Goal: Task Accomplishment & Management: Manage account settings

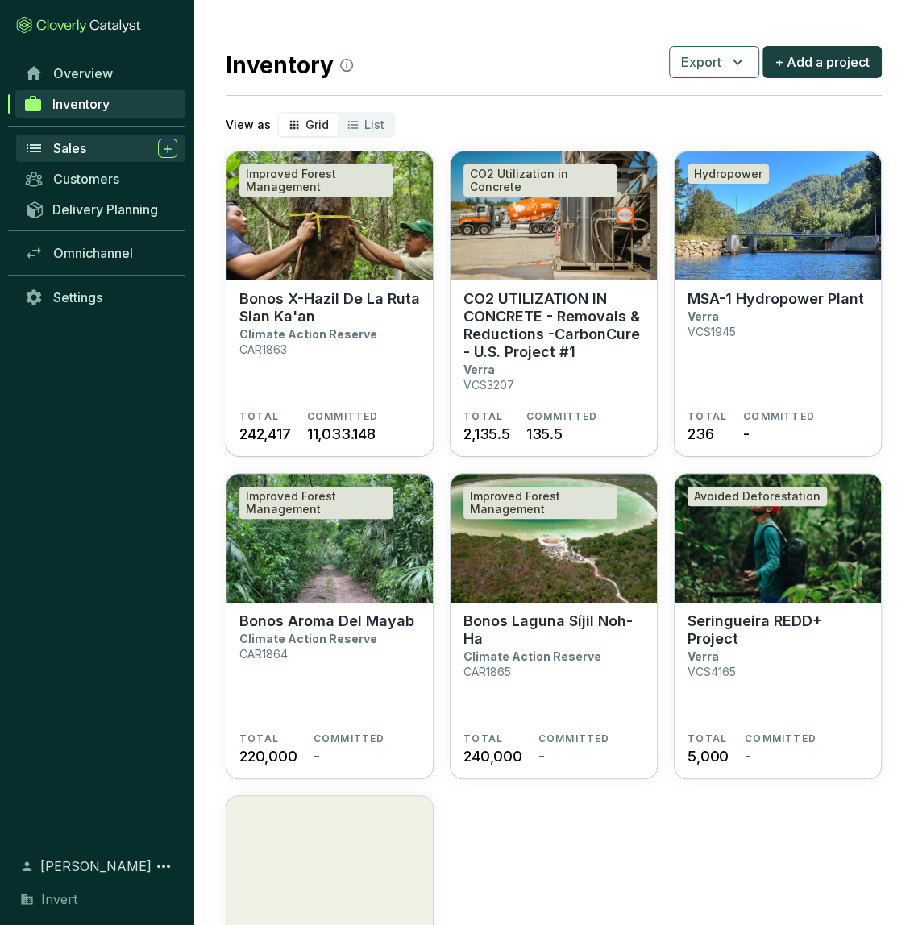
click at [91, 146] on div "Sales" at bounding box center [115, 148] width 124 height 19
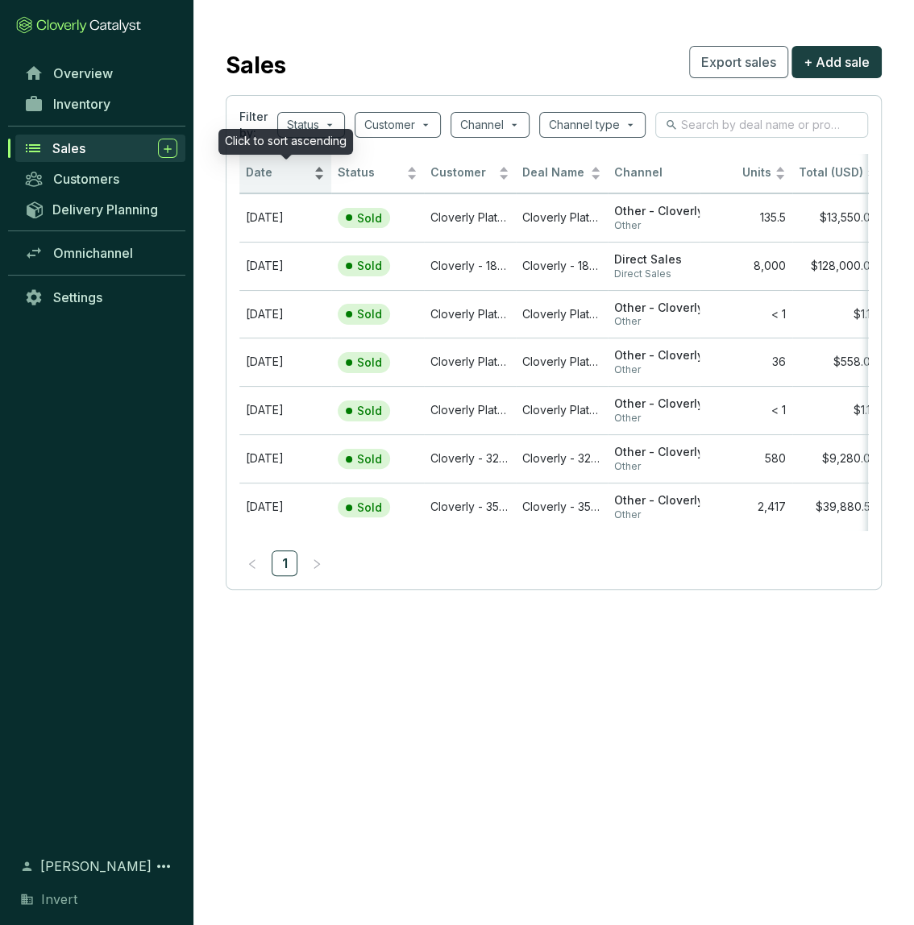
click at [263, 173] on span "Date" at bounding box center [278, 172] width 64 height 15
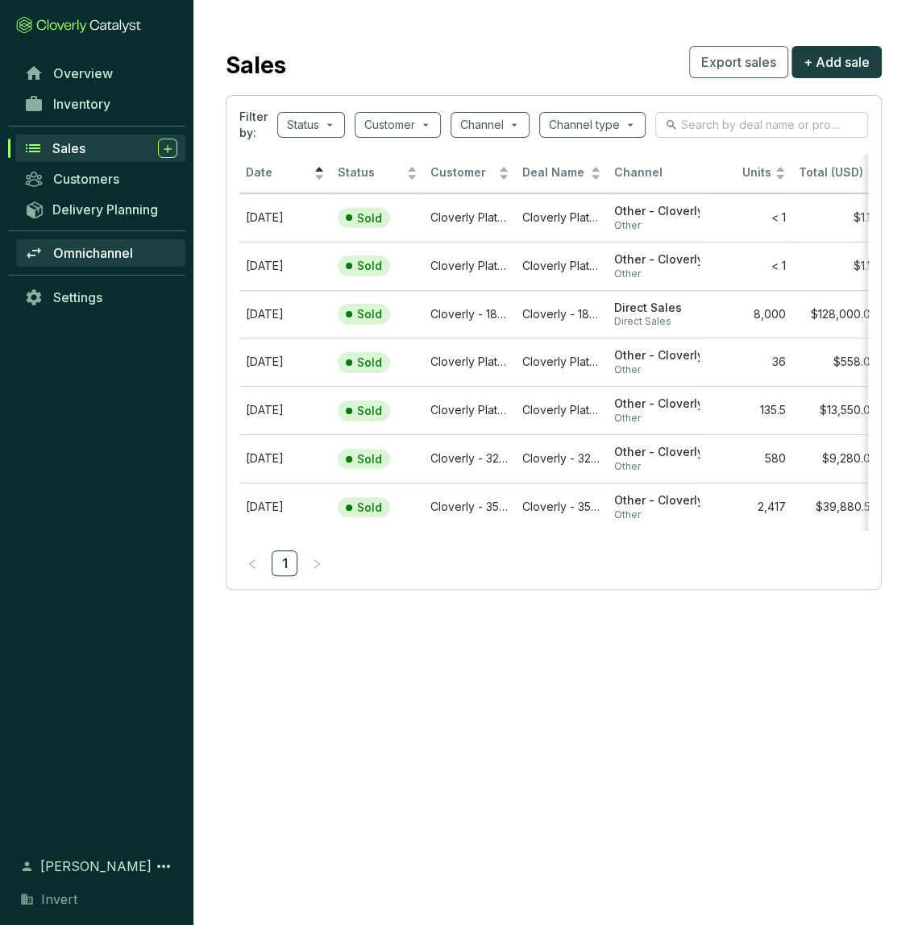
click at [97, 255] on span "Omnichannel" at bounding box center [93, 253] width 80 height 16
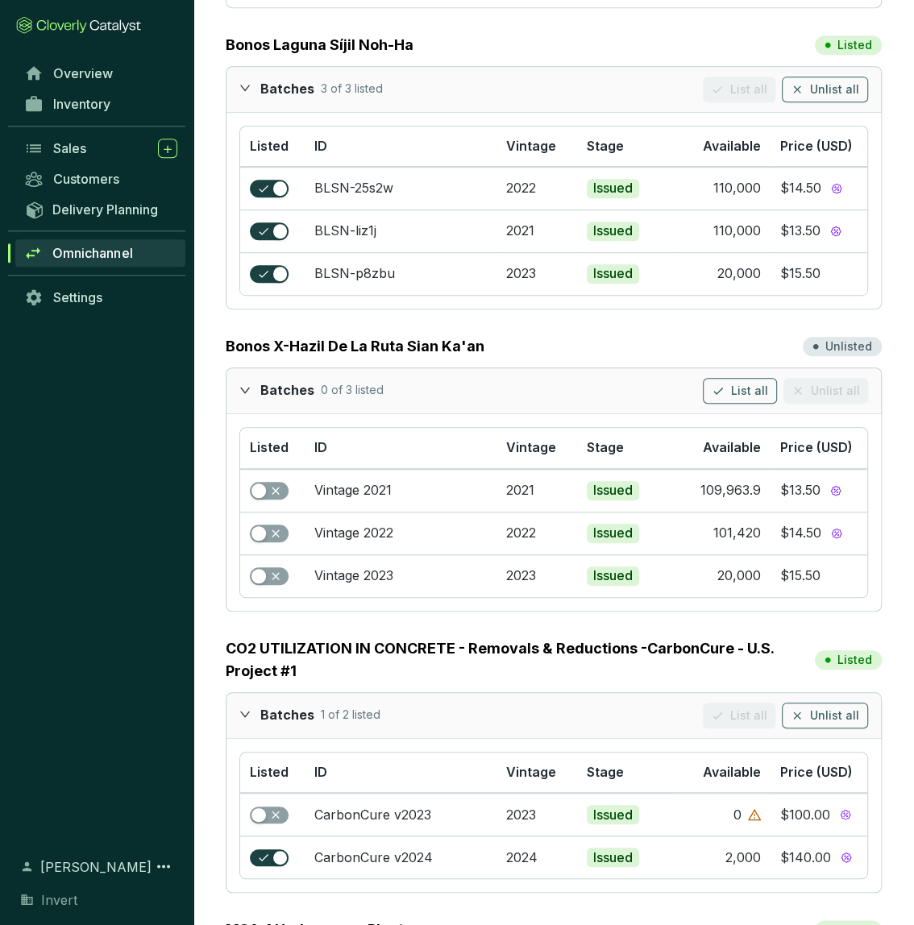
scroll to position [310, 0]
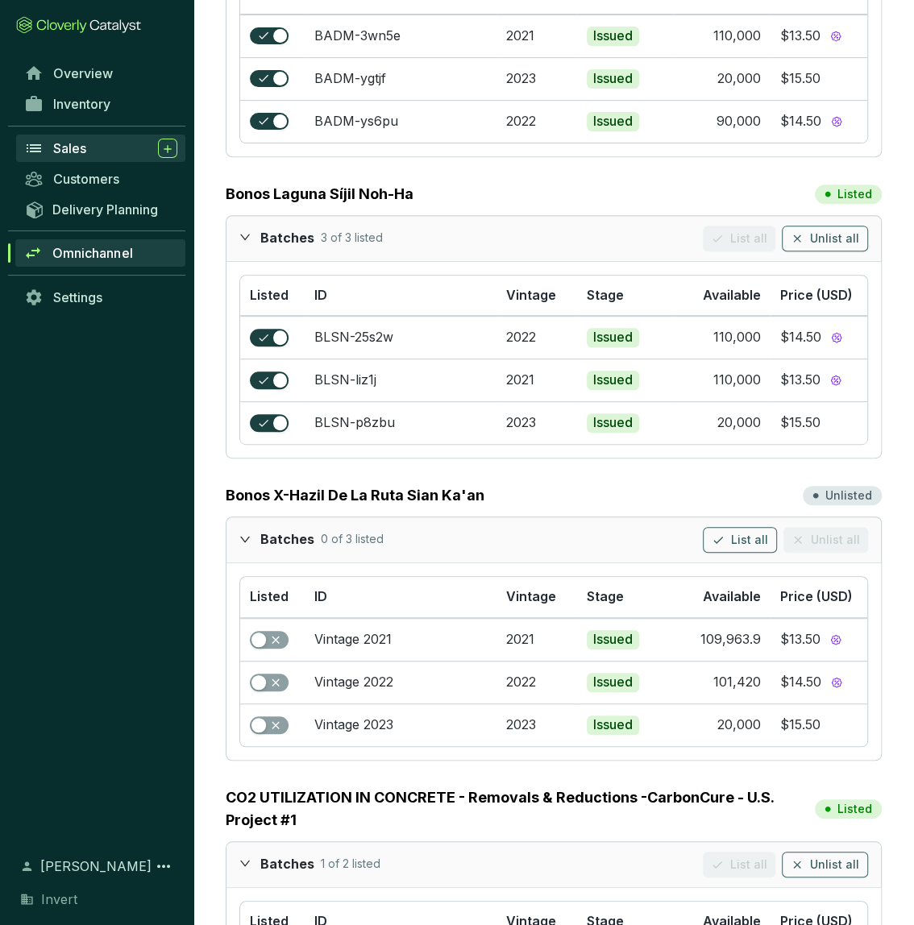
click at [88, 150] on div "Sales" at bounding box center [115, 148] width 124 height 19
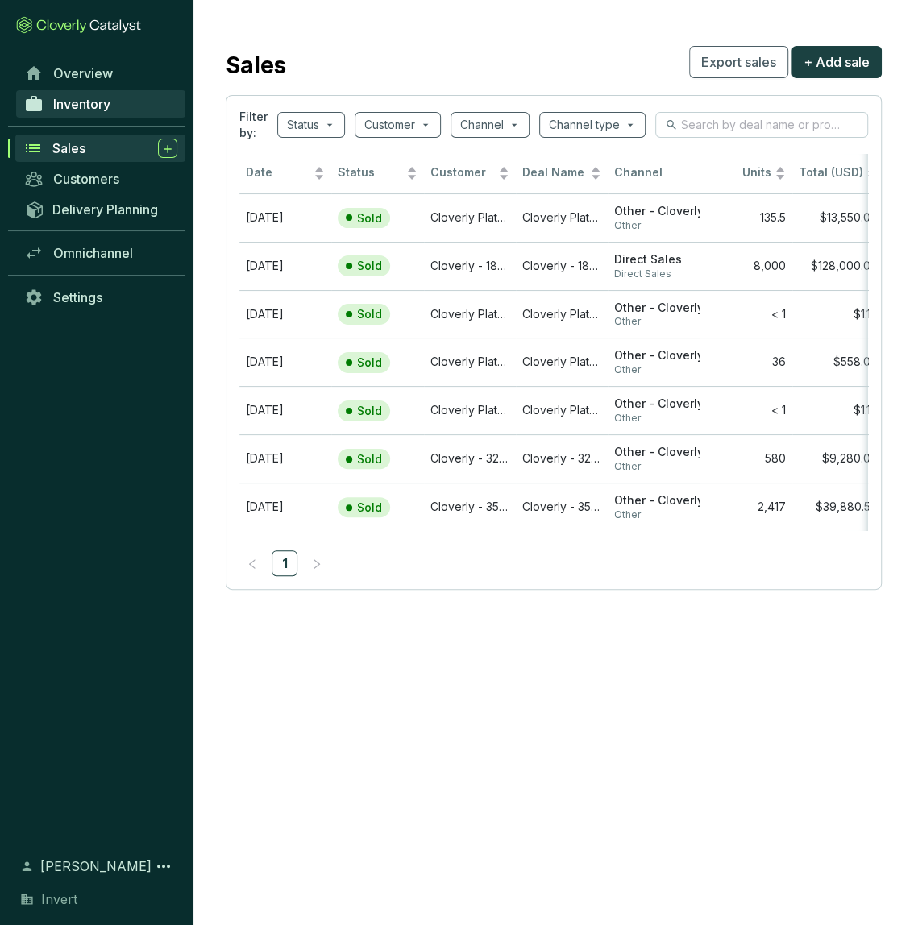
click at [88, 114] on link "Inventory" at bounding box center [100, 103] width 169 height 27
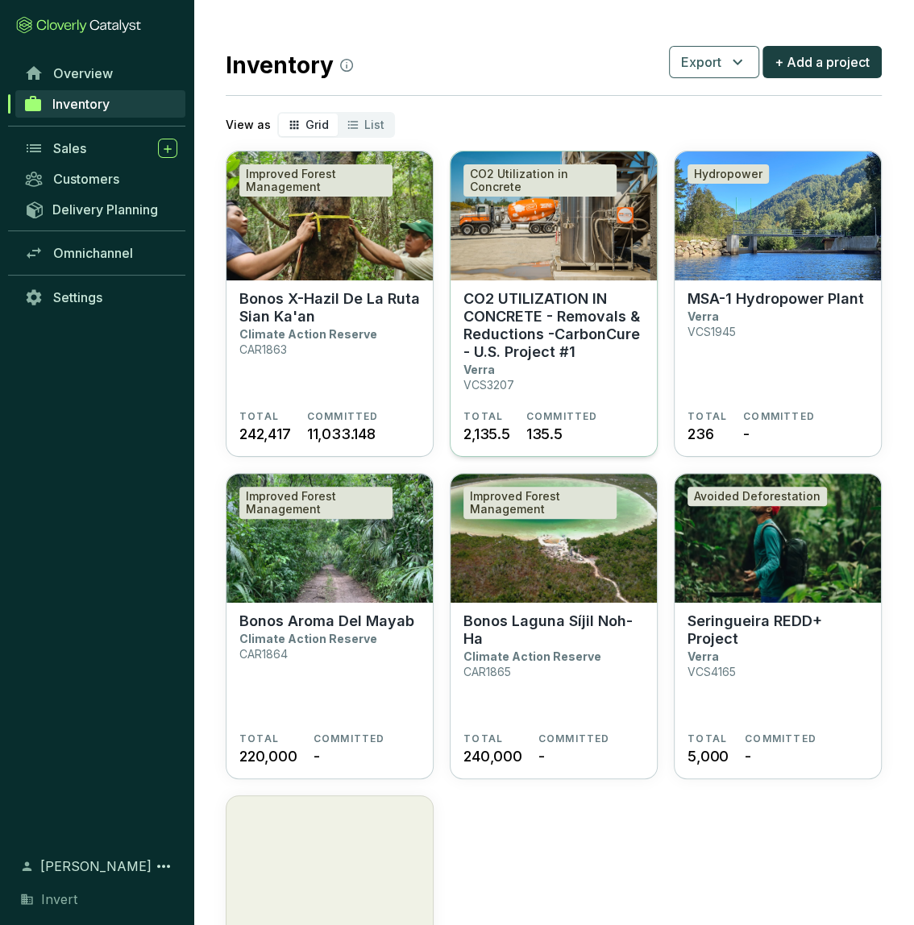
click at [639, 382] on section "CO2 UTILIZATION IN CONCRETE - Removals & Reductions -CarbonCure - U.S. Project …" at bounding box center [554, 350] width 181 height 120
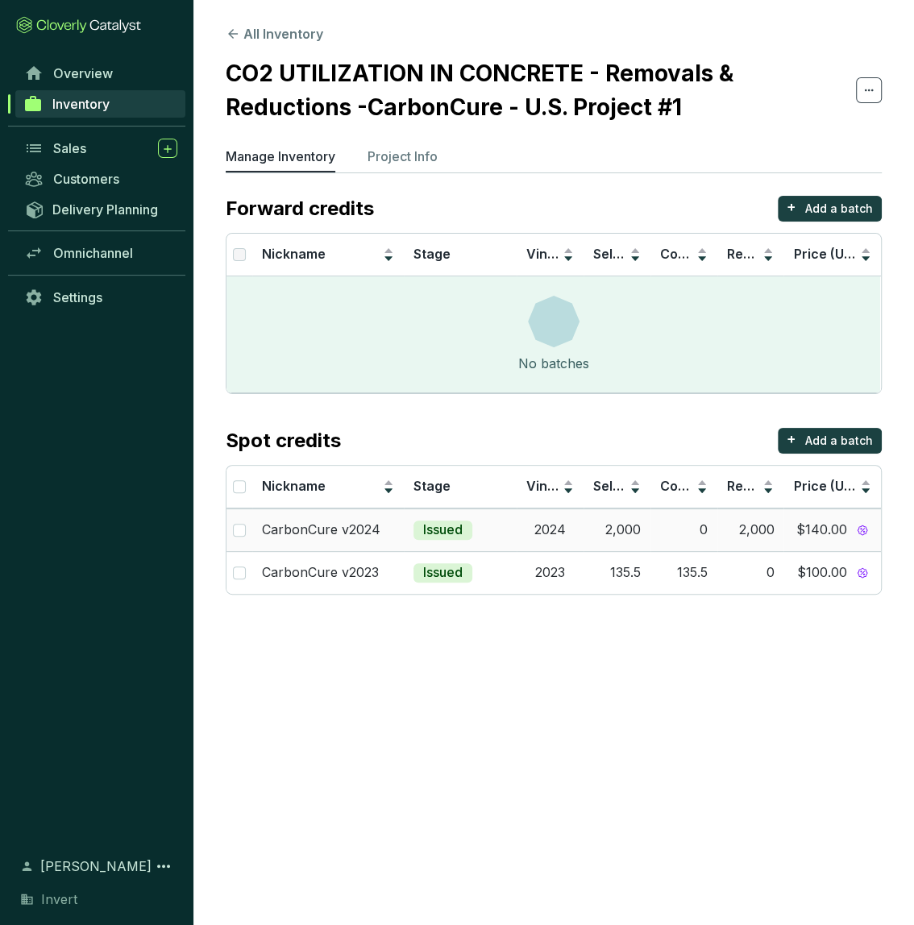
click at [627, 537] on td "2,000" at bounding box center [617, 530] width 67 height 43
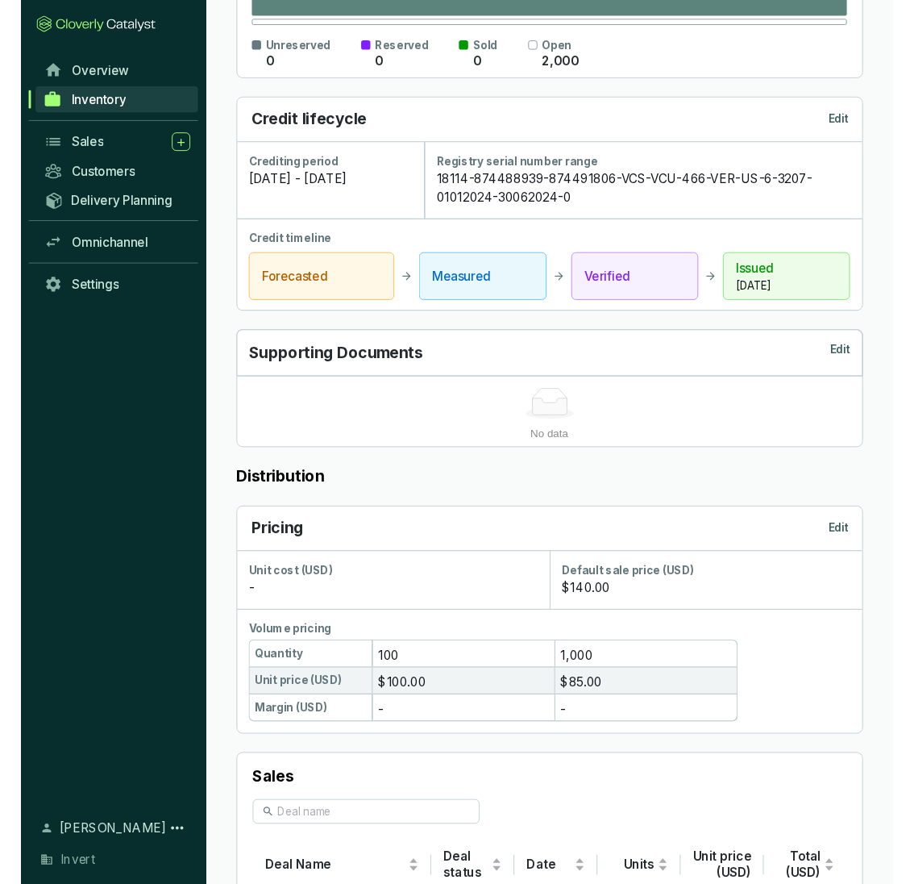
scroll to position [415, 0]
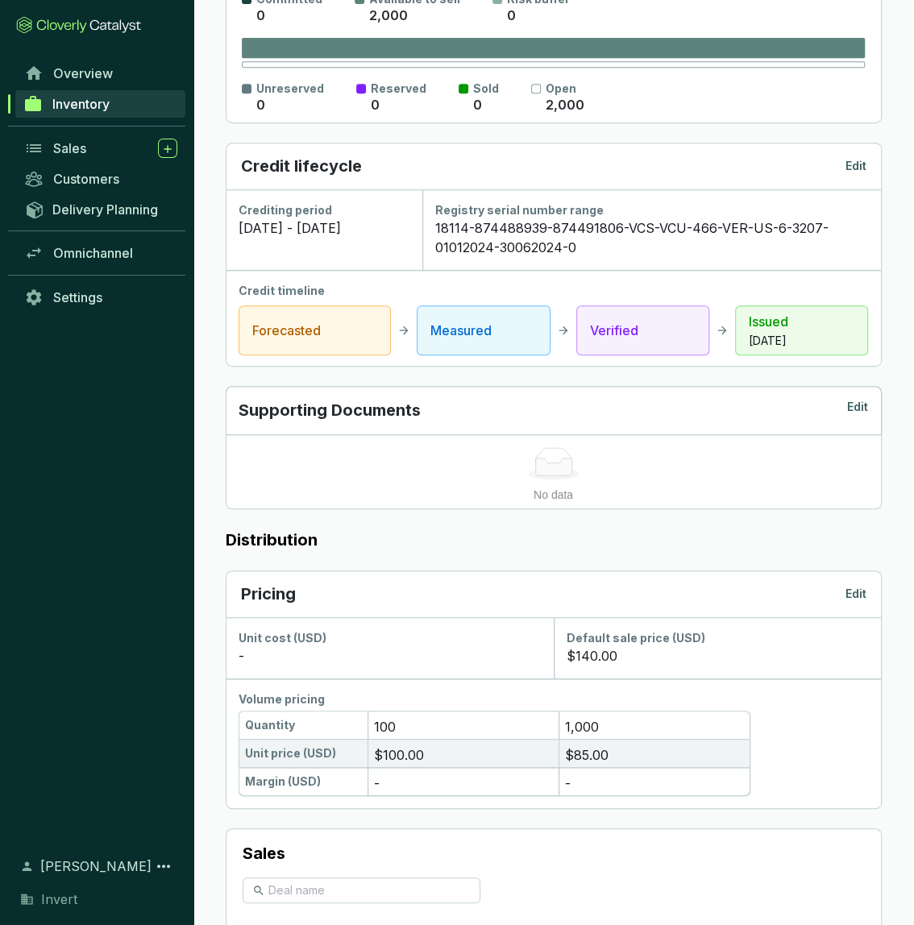
click at [855, 599] on p "Edit" at bounding box center [856, 594] width 21 height 16
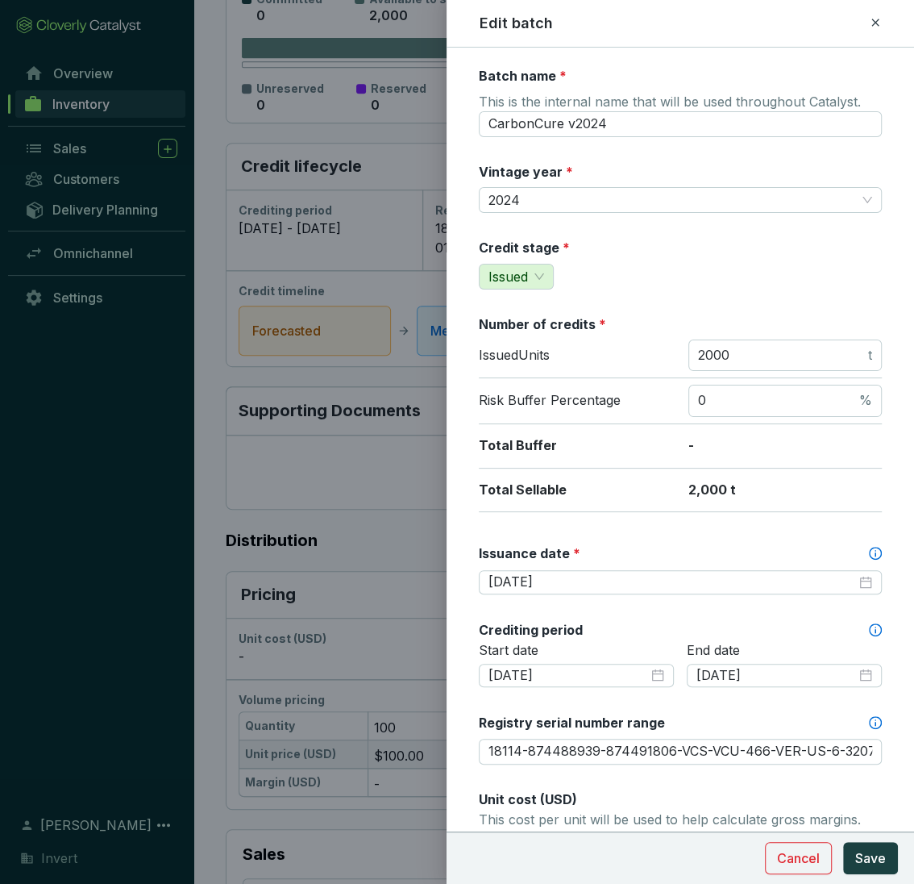
scroll to position [417, 0]
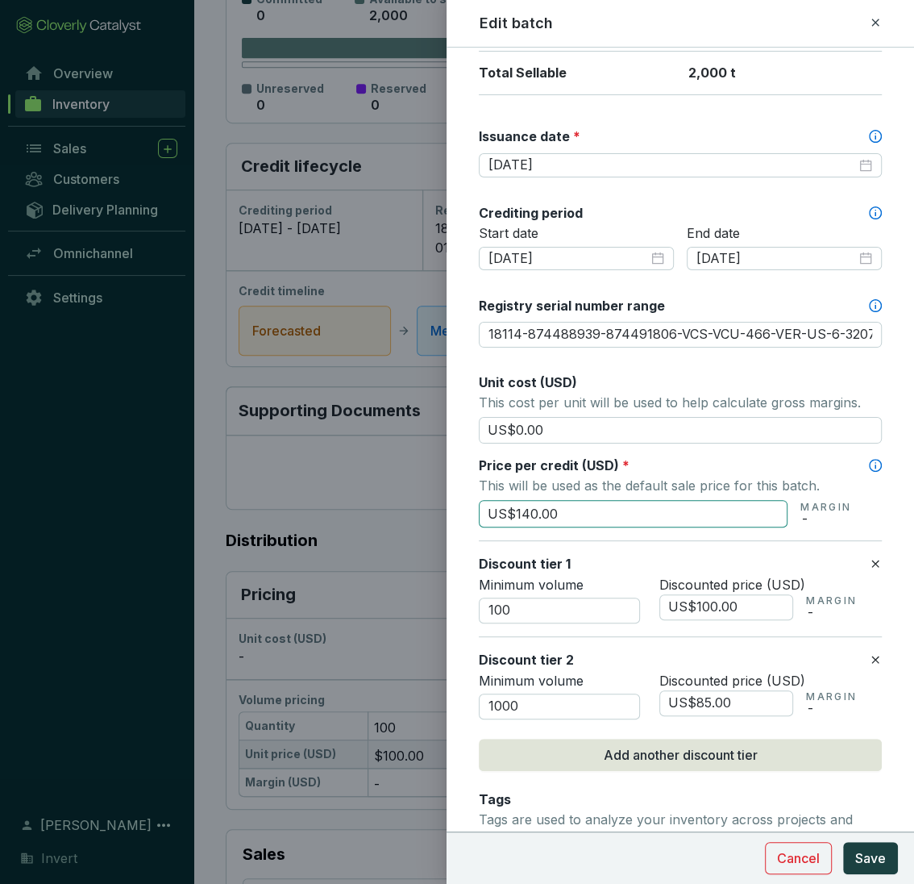
click at [522, 515] on input "US$140.00" at bounding box center [633, 513] width 309 height 27
type input "US$120.00"
click at [871, 855] on span "Save" at bounding box center [870, 857] width 31 height 19
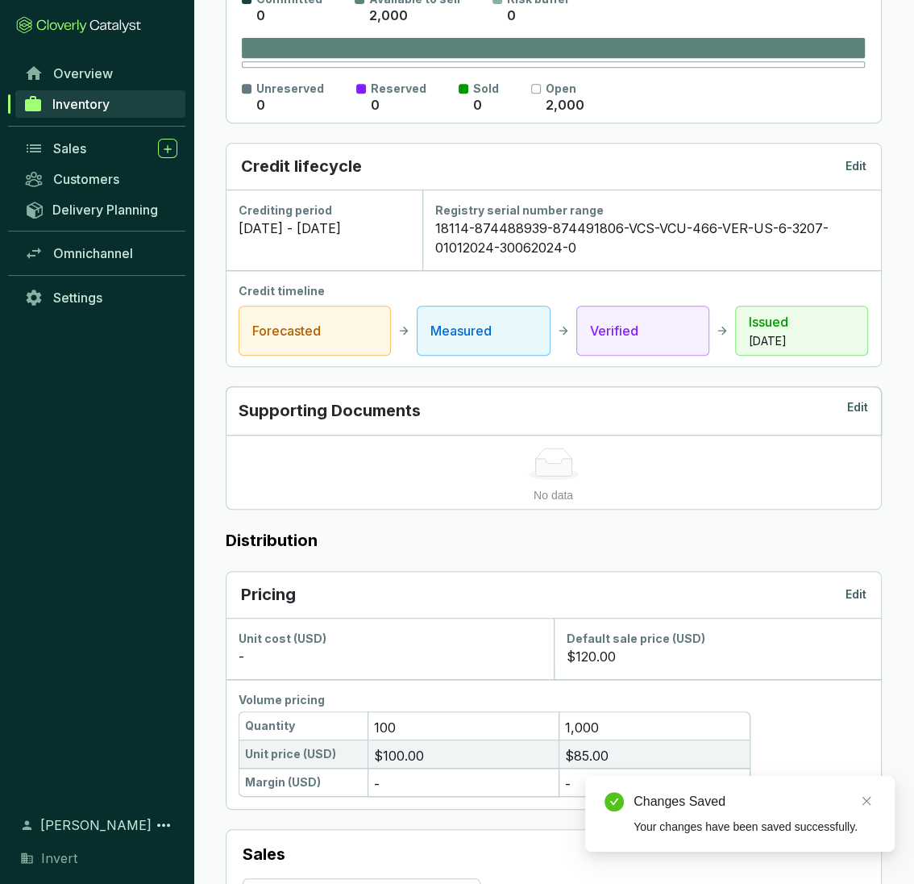
scroll to position [0, 0]
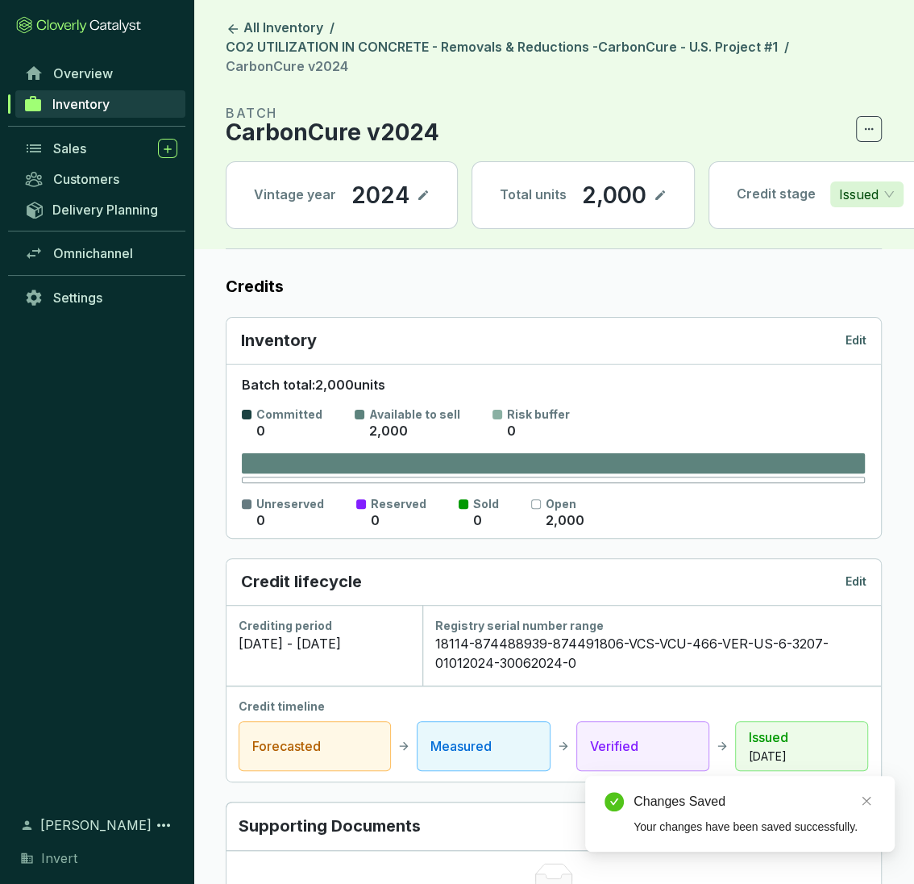
click at [87, 111] on span "Inventory" at bounding box center [80, 104] width 57 height 16
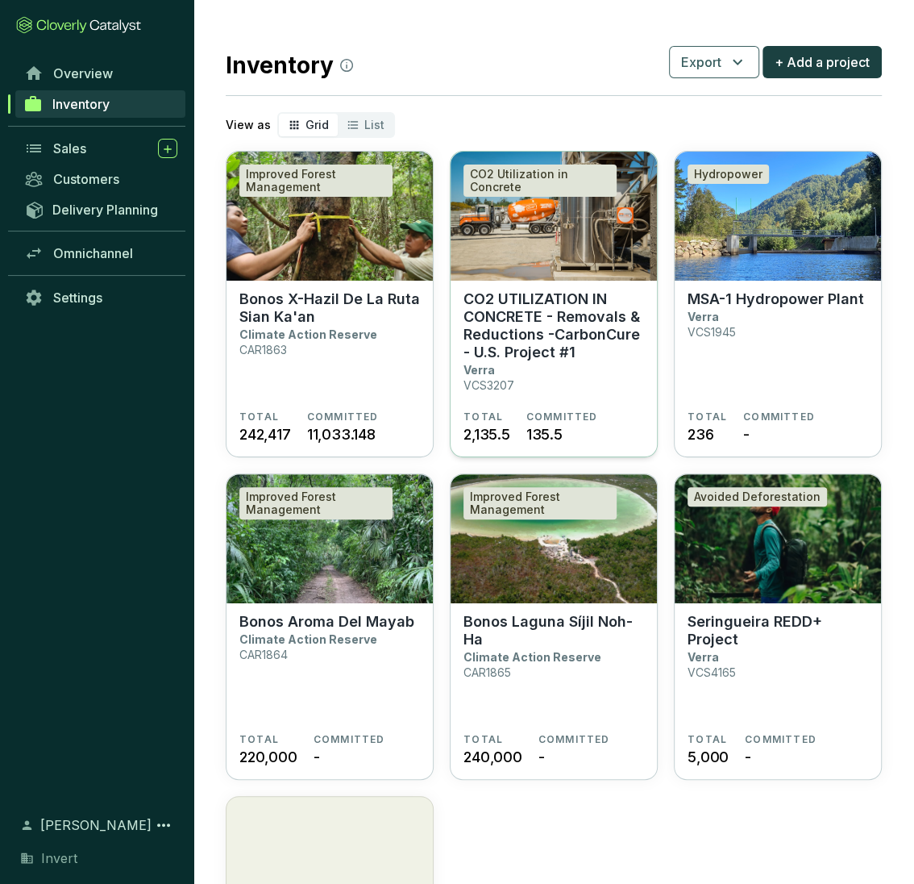
click at [601, 418] on section "TOTAL 2,135.5 COMMITTED 135.5" at bounding box center [554, 427] width 181 height 35
